Goal: Browse casually

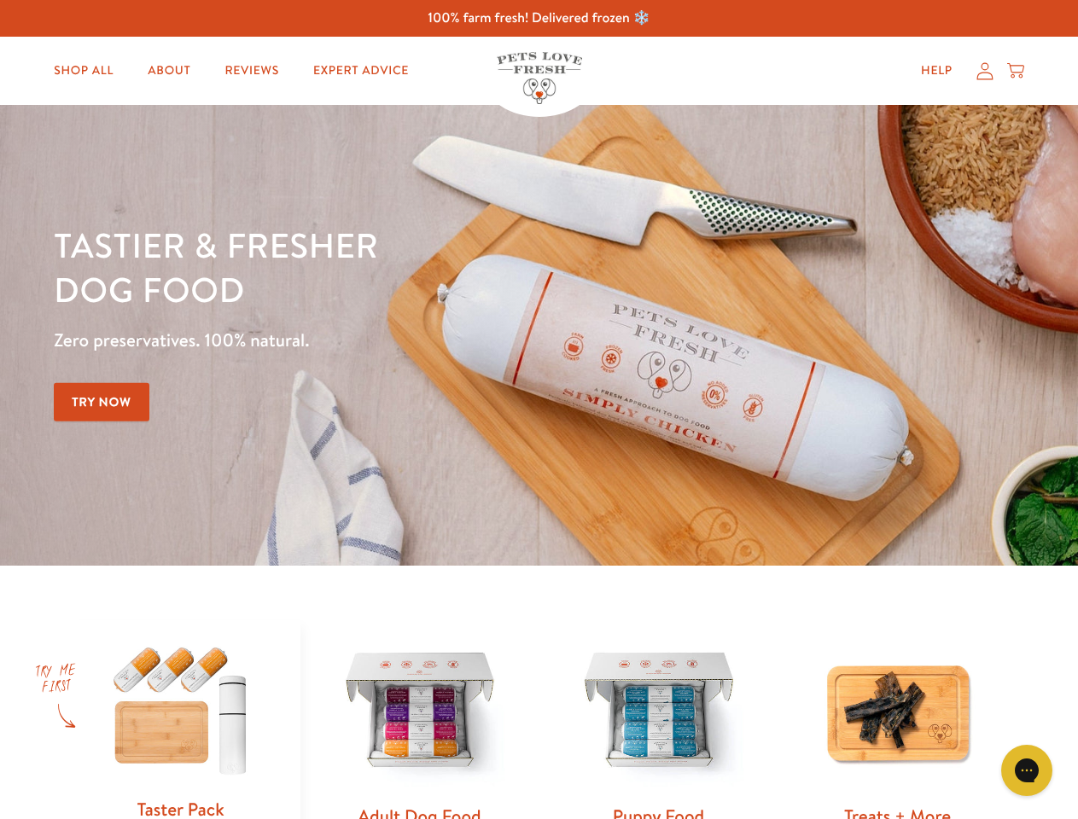
click at [538, 410] on div "Tastier & fresher dog food Zero preservatives. 100% natural. Try Now" at bounding box center [377, 335] width 647 height 225
click at [1026, 770] on icon "Gorgias live chat" at bounding box center [1026, 770] width 16 height 16
